Goal: Find contact information: Find contact information

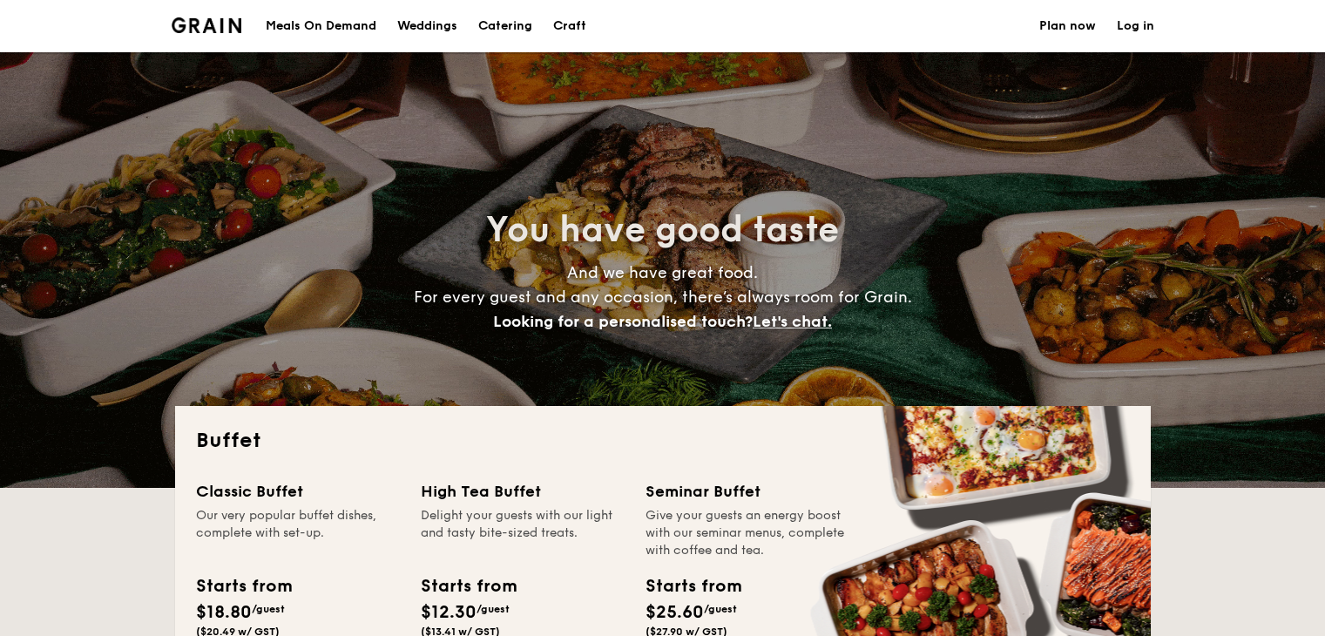
select select
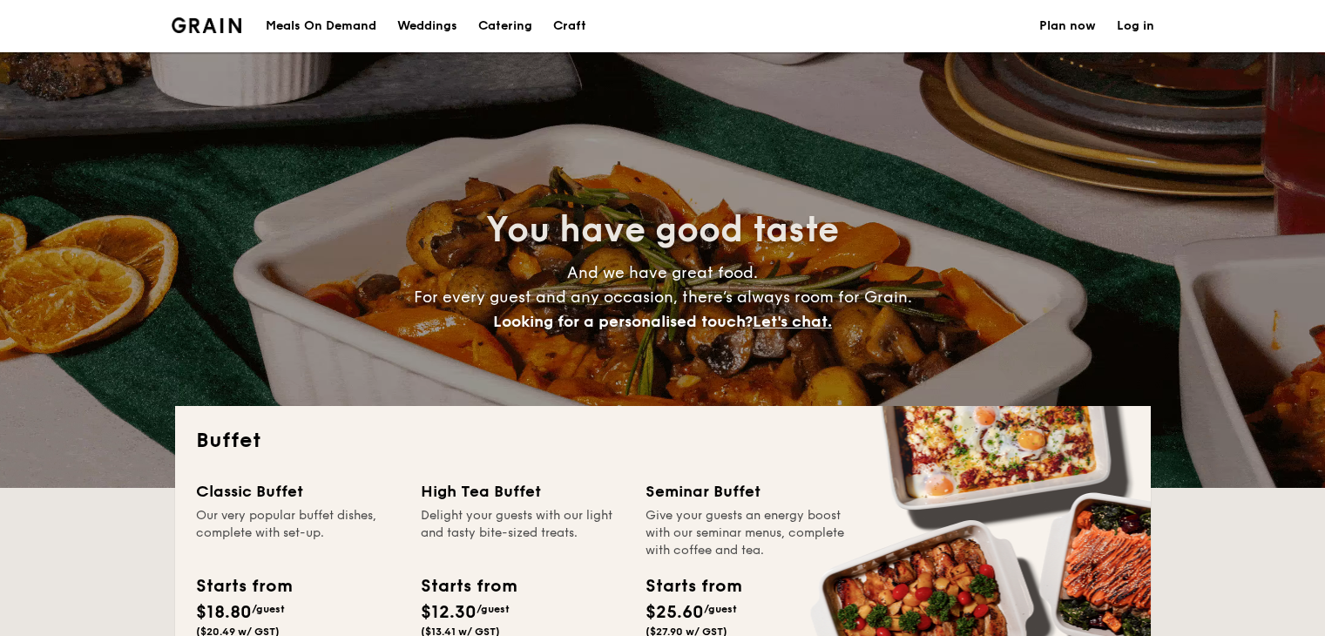
click at [361, 26] on div "Meals On Demand" at bounding box center [321, 26] width 111 height 52
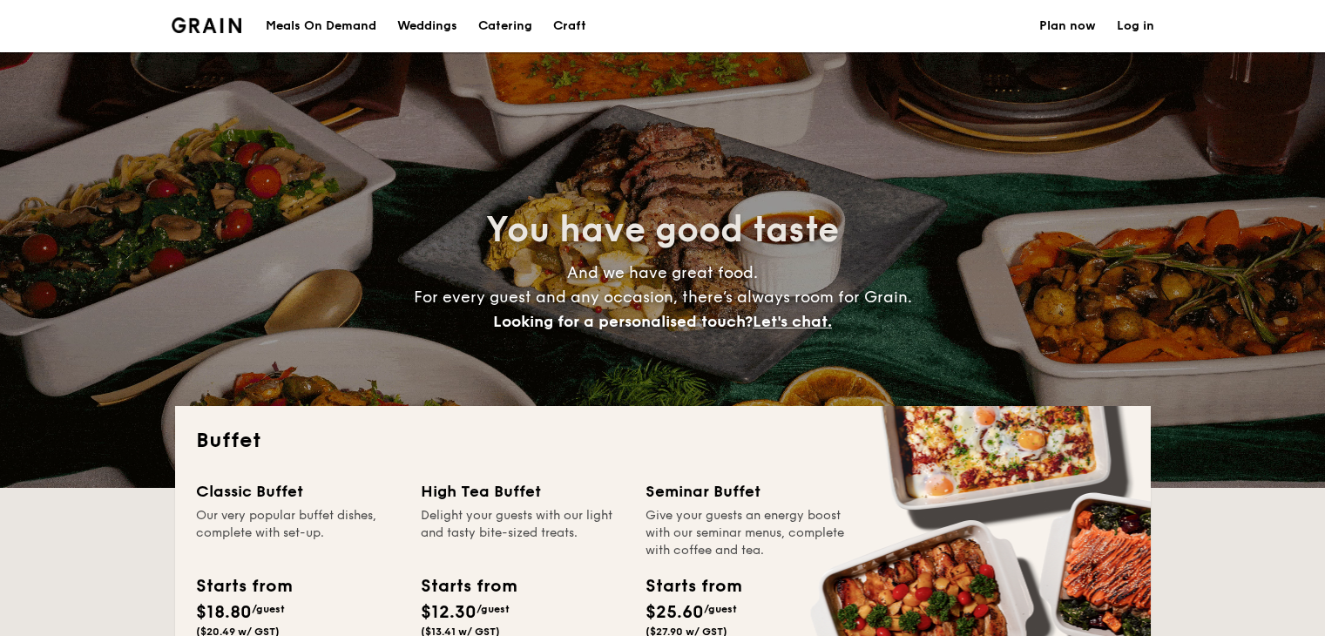
select select
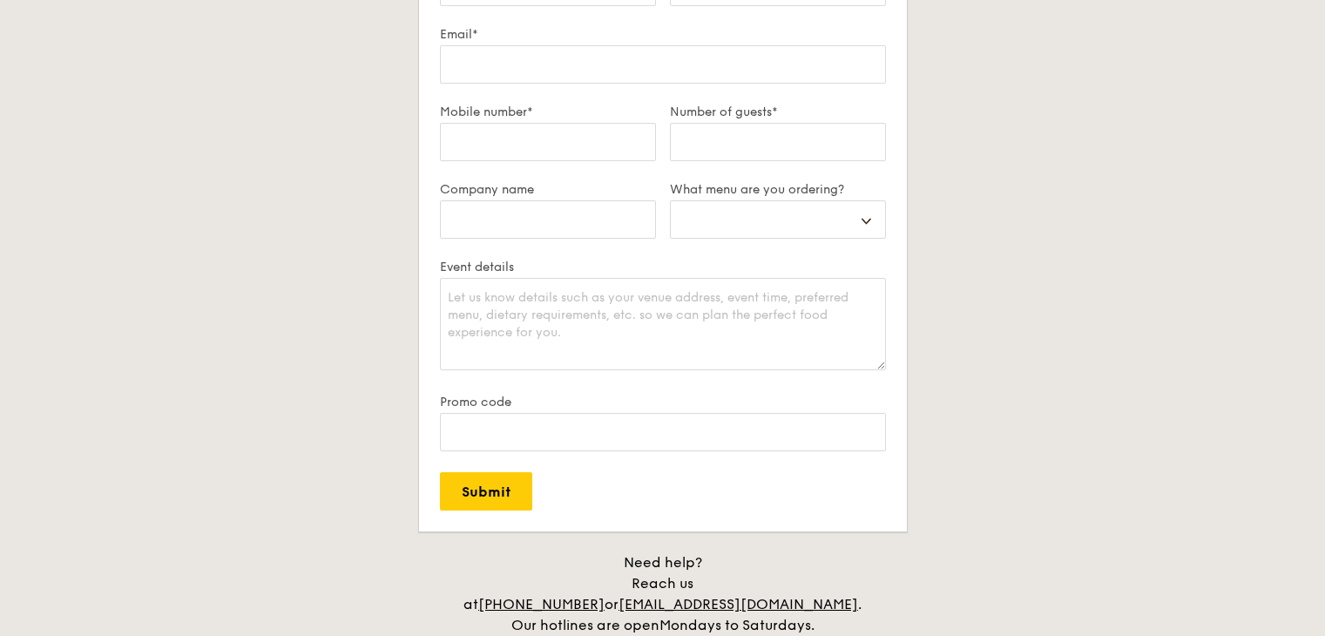
scroll to position [3646, 0]
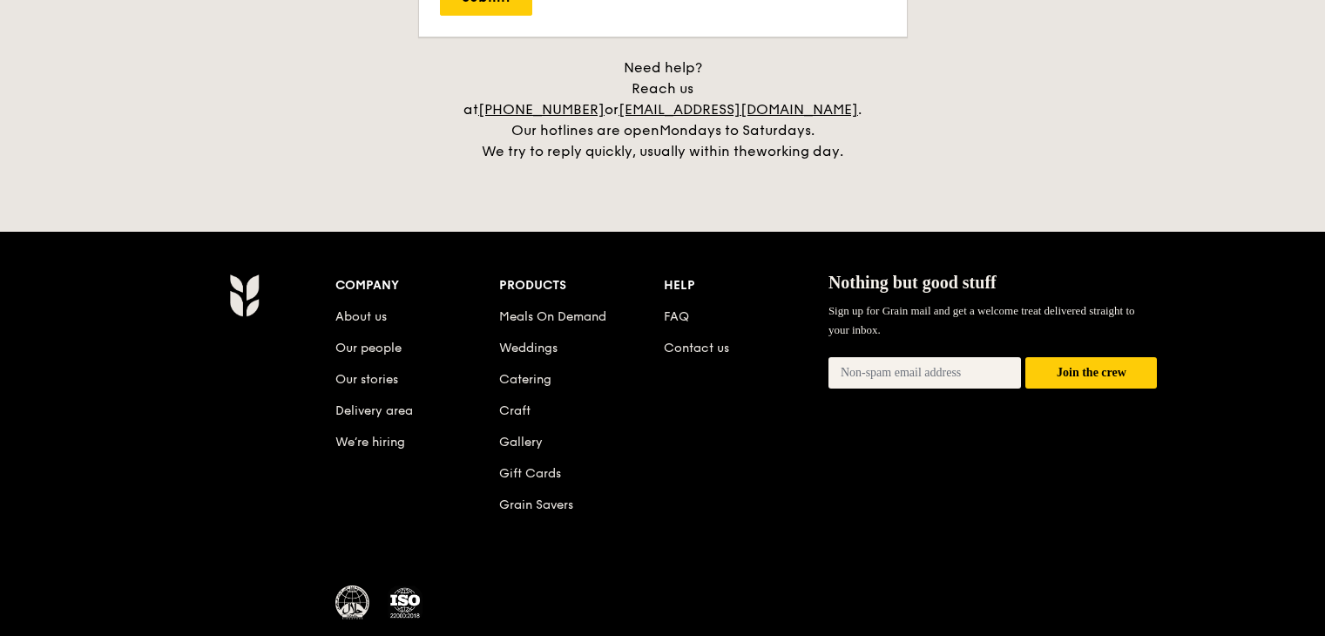
click at [699, 336] on li "Contact us" at bounding box center [746, 344] width 165 height 31
click at [698, 341] on link "Contact us" at bounding box center [696, 348] width 65 height 15
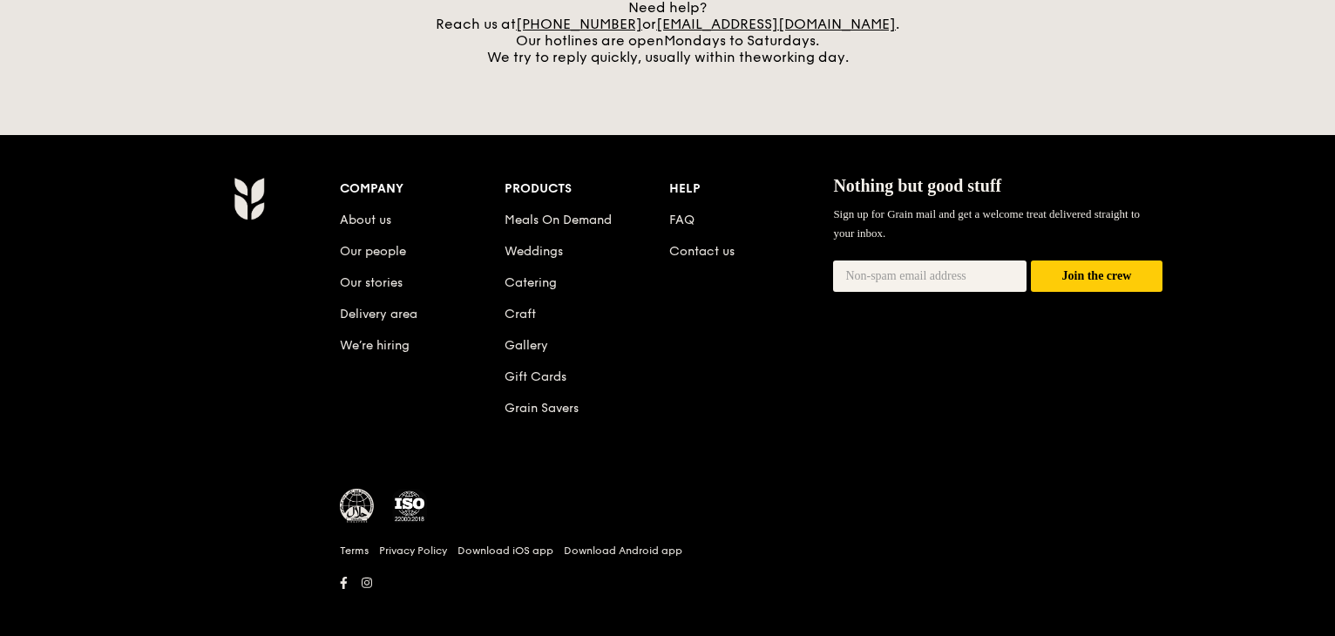
scroll to position [538, 0]
